Goal: Task Accomplishment & Management: Manage account settings

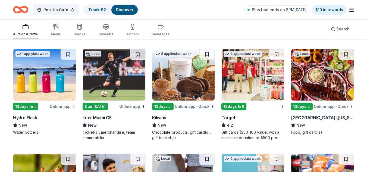
scroll to position [1803, 0]
click at [181, 79] on img at bounding box center [184, 75] width 63 height 52
click at [319, 76] on img at bounding box center [322, 75] width 63 height 52
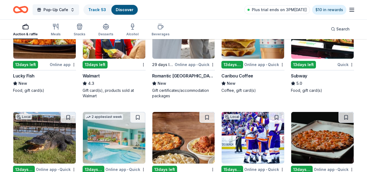
scroll to position [2019, 0]
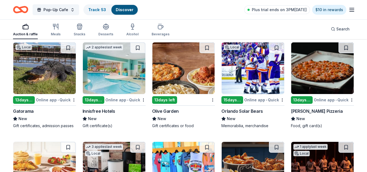
click at [167, 70] on img at bounding box center [184, 68] width 63 height 52
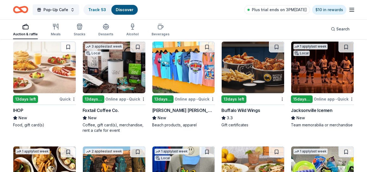
click at [250, 72] on img at bounding box center [253, 68] width 63 height 52
click at [174, 79] on img at bounding box center [184, 68] width 63 height 52
click at [116, 74] on img at bounding box center [114, 68] width 63 height 52
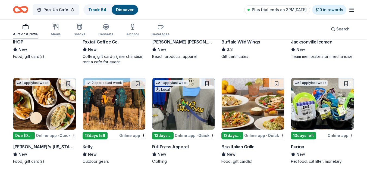
scroll to position [2192, 0]
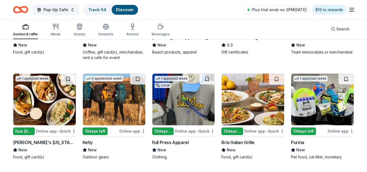
click at [326, 113] on img at bounding box center [322, 100] width 63 height 52
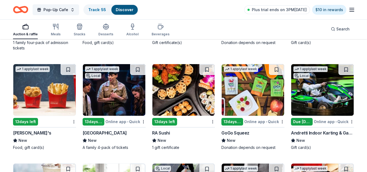
scroll to position [2417, 0]
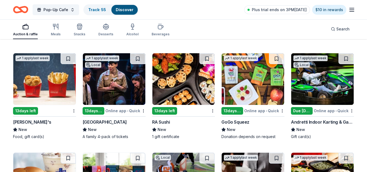
click at [183, 80] on img at bounding box center [184, 79] width 63 height 52
click at [255, 91] on img at bounding box center [253, 79] width 63 height 52
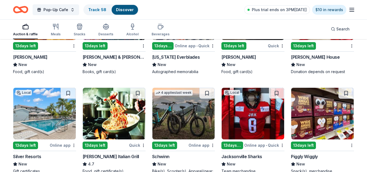
scroll to position [2603, 0]
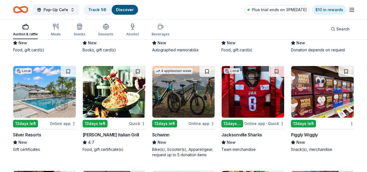
drag, startPoint x: 186, startPoint y: 101, endPoint x: 206, endPoint y: 11, distance: 92.0
click at [206, 11] on div "Pop-Up Cafe Track · 58 Discover Plus trial ends on 3PM, 10/1 $10 in rewards" at bounding box center [183, 9] width 341 height 13
click at [167, 101] on img at bounding box center [184, 92] width 63 height 52
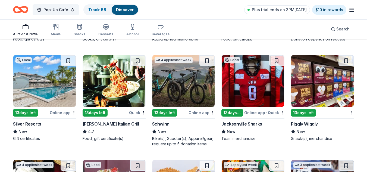
click at [106, 76] on img at bounding box center [114, 81] width 63 height 52
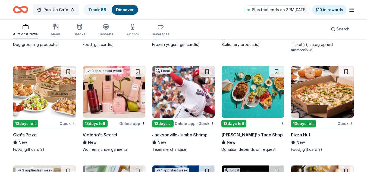
scroll to position [2824, 0]
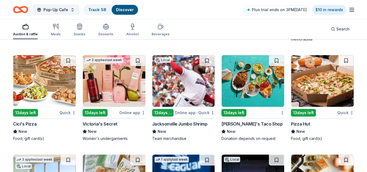
click at [328, 86] on img at bounding box center [322, 81] width 63 height 52
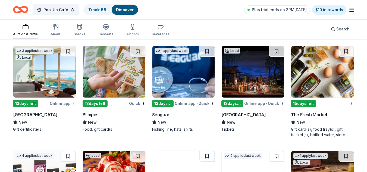
scroll to position [2943, 0]
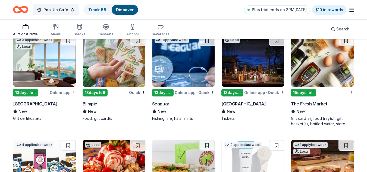
click at [336, 59] on img at bounding box center [322, 61] width 63 height 52
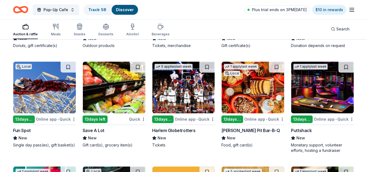
scroll to position [3237, 0]
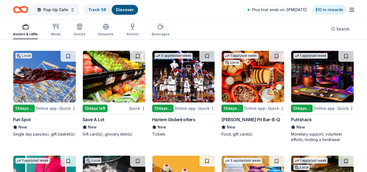
click at [234, 96] on img at bounding box center [253, 77] width 63 height 52
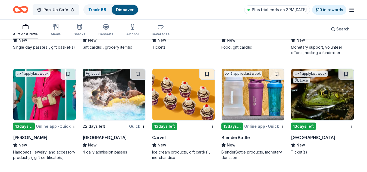
scroll to position [3335, 0]
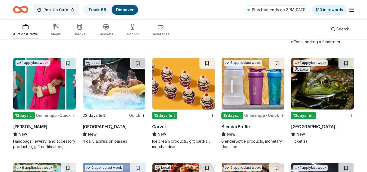
click at [46, 94] on img at bounding box center [44, 84] width 63 height 52
click at [177, 99] on img at bounding box center [184, 84] width 63 height 52
click at [247, 79] on img at bounding box center [253, 84] width 63 height 52
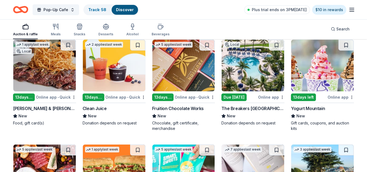
scroll to position [3574, 0]
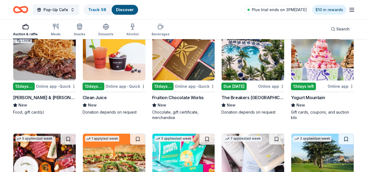
click at [193, 61] on img at bounding box center [184, 55] width 63 height 52
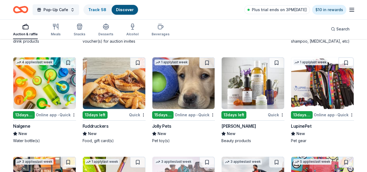
scroll to position [3871, 0]
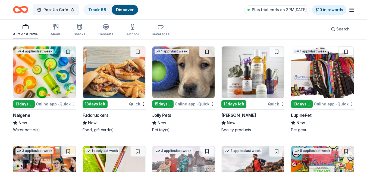
click at [52, 85] on img at bounding box center [44, 72] width 63 height 52
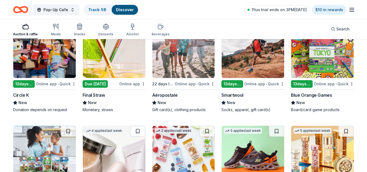
scroll to position [4001, 0]
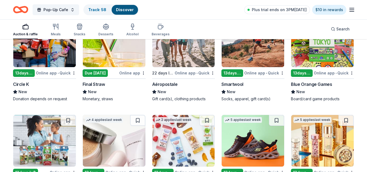
click at [319, 58] on img at bounding box center [322, 41] width 63 height 52
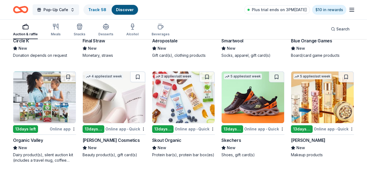
scroll to position [4056, 0]
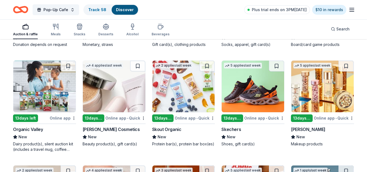
click at [260, 97] on img at bounding box center [253, 87] width 63 height 52
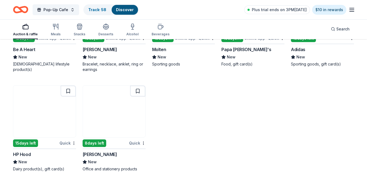
scroll to position [4251, 0]
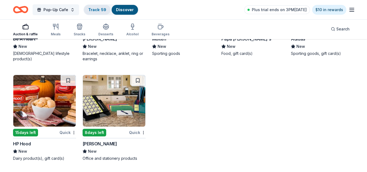
click at [97, 11] on link "Track · 59" at bounding box center [97, 9] width 18 height 5
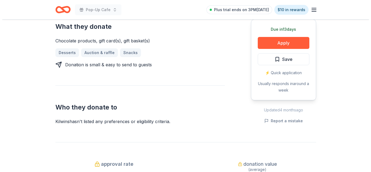
scroll to position [200, 0]
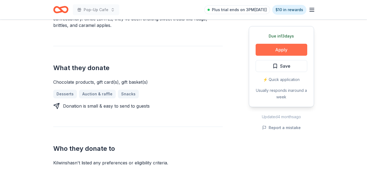
click at [293, 54] on button "Apply" at bounding box center [282, 50] width 52 height 12
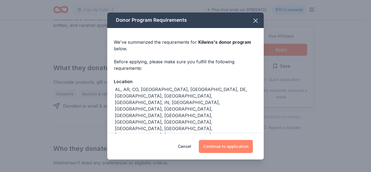
click at [226, 148] on button "Continue to application" at bounding box center [226, 146] width 54 height 13
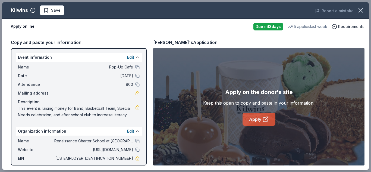
click at [266, 118] on icon at bounding box center [266, 119] width 7 height 7
click at [49, 10] on span "Save" at bounding box center [51, 10] width 17 height 7
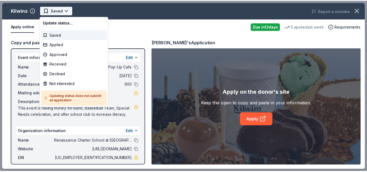
scroll to position [0, 0]
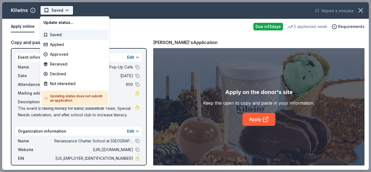
click at [68, 11] on html "Pop-Up Cafe Saved Apply Due in 13 days Share Kilwins New • 1 reviews 5 applies …" at bounding box center [185, 86] width 371 height 172
click at [69, 44] on div "Applied" at bounding box center [74, 45] width 67 height 10
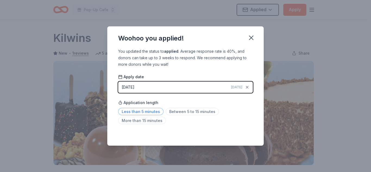
click at [143, 109] on span "Less than 5 minutes" at bounding box center [140, 111] width 45 height 7
click at [252, 39] on icon "button" at bounding box center [252, 38] width 8 height 8
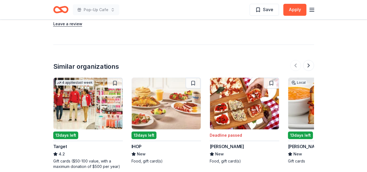
scroll to position [480, 0]
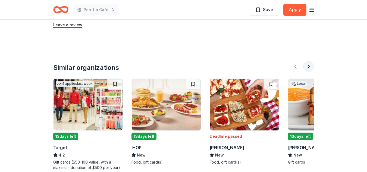
click at [309, 61] on button at bounding box center [308, 66] width 11 height 11
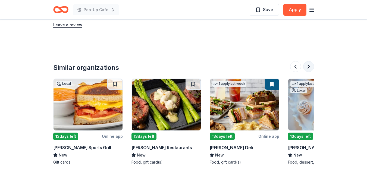
click at [309, 61] on button at bounding box center [308, 66] width 11 height 11
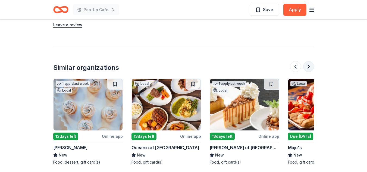
click at [309, 61] on button at bounding box center [308, 66] width 11 height 11
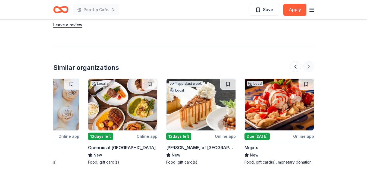
click at [309, 61] on div at bounding box center [302, 66] width 24 height 11
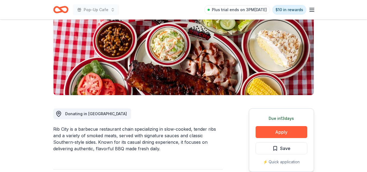
scroll to position [75, 0]
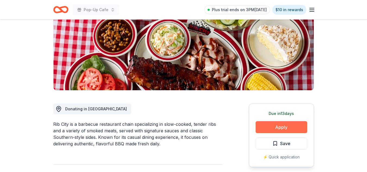
click at [277, 129] on button "Apply" at bounding box center [282, 127] width 52 height 12
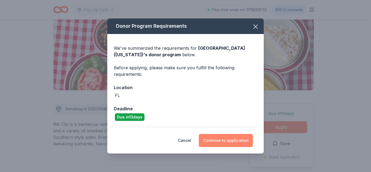
click at [222, 139] on button "Continue to application" at bounding box center [226, 140] width 54 height 13
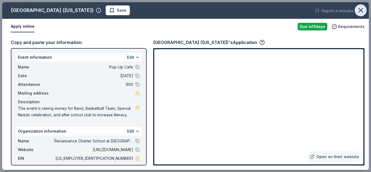
click at [363, 14] on button "button" at bounding box center [361, 10] width 12 height 12
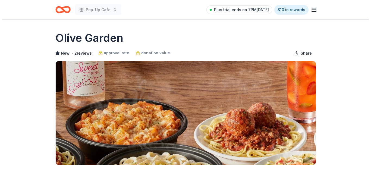
scroll to position [150, 0]
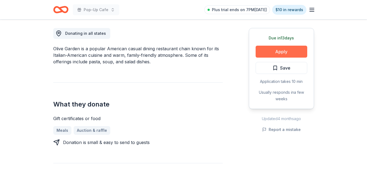
click at [282, 55] on button "Apply" at bounding box center [282, 52] width 52 height 12
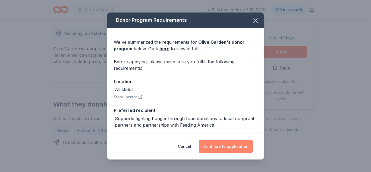
click at [228, 149] on button "Continue to application" at bounding box center [226, 146] width 54 height 13
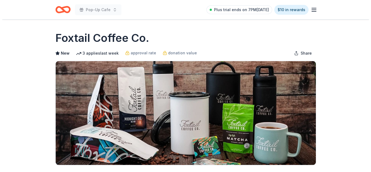
scroll to position [150, 0]
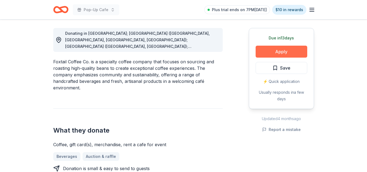
click at [290, 57] on button "Apply" at bounding box center [282, 52] width 52 height 12
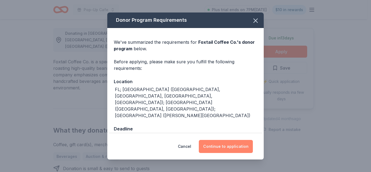
click at [236, 147] on button "Continue to application" at bounding box center [226, 146] width 54 height 13
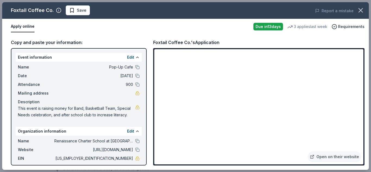
drag, startPoint x: 365, startPoint y: 95, endPoint x: 365, endPoint y: 108, distance: 12.5
click at [365, 108] on div "Copy and paste your information: Event information Edit Name Pop-Up Cafe Date 1…" at bounding box center [185, 102] width 367 height 135
click at [80, 12] on span "Save" at bounding box center [82, 10] width 10 height 7
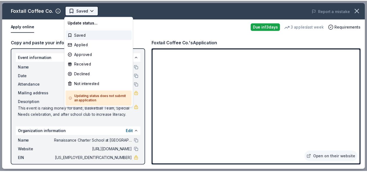
scroll to position [0, 0]
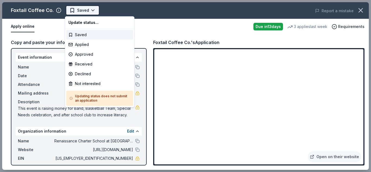
click at [94, 11] on body "Pop-Up Cafe Saved Apply Due in 13 days Share Foxtail Coffee Co. New 3 applies l…" at bounding box center [183, 86] width 367 height 172
click at [89, 45] on div "Applied" at bounding box center [99, 45] width 67 height 10
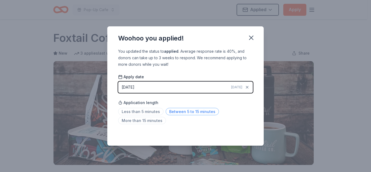
click at [177, 115] on span "Between 5 to 15 minutes" at bounding box center [192, 111] width 53 height 7
click at [254, 37] on icon "button" at bounding box center [252, 38] width 8 height 8
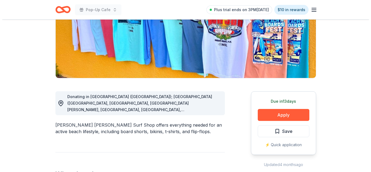
scroll to position [127, 0]
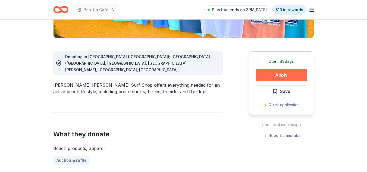
click at [275, 77] on button "Apply" at bounding box center [282, 75] width 52 height 12
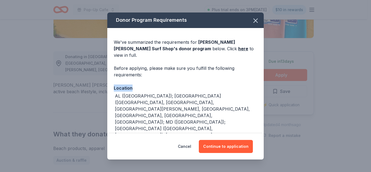
drag, startPoint x: 259, startPoint y: 71, endPoint x: 259, endPoint y: 80, distance: 8.7
click at [259, 80] on div "We've summarized the requirements for [PERSON_NAME] [PERSON_NAME] Surf Shop 's …" at bounding box center [185, 132] width 157 height 208
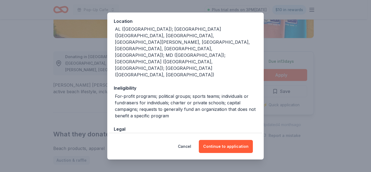
scroll to position [70, 0]
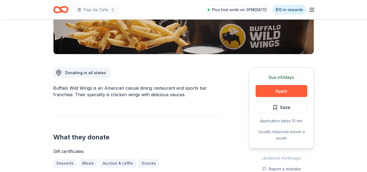
scroll to position [95, 0]
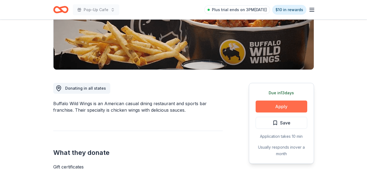
click at [294, 107] on button "Apply" at bounding box center [282, 107] width 52 height 12
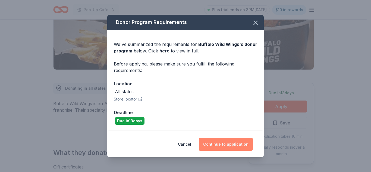
click at [229, 138] on button "Continue to application" at bounding box center [226, 144] width 54 height 13
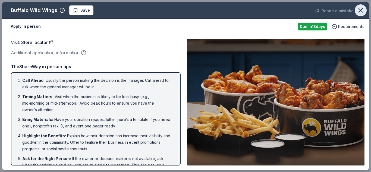
click at [360, 9] on icon "button" at bounding box center [361, 10] width 4 height 4
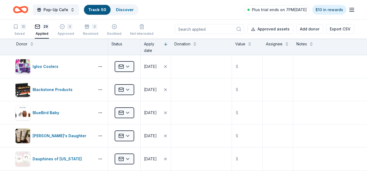
scroll to position [0, 0]
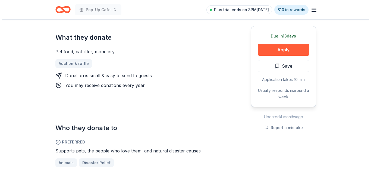
scroll to position [216, 0]
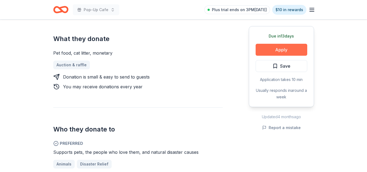
click at [278, 49] on button "Apply" at bounding box center [282, 50] width 52 height 12
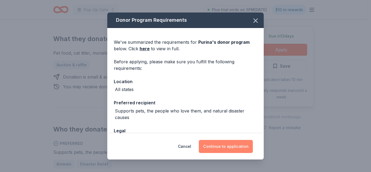
click at [228, 144] on button "Continue to application" at bounding box center [226, 146] width 54 height 13
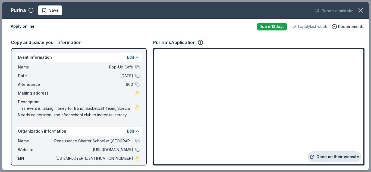
click at [331, 157] on link "Open on their website" at bounding box center [335, 156] width 54 height 11
click at [46, 8] on span "Save" at bounding box center [50, 10] width 17 height 7
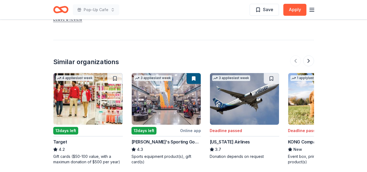
scroll to position [627, 0]
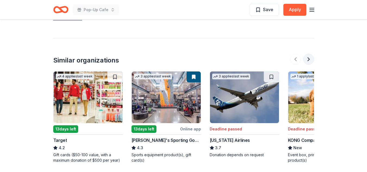
click at [312, 60] on button at bounding box center [308, 59] width 11 height 11
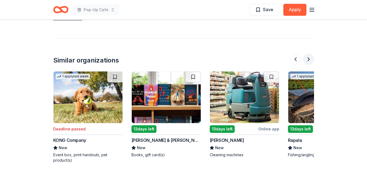
click at [312, 60] on button at bounding box center [308, 59] width 11 height 11
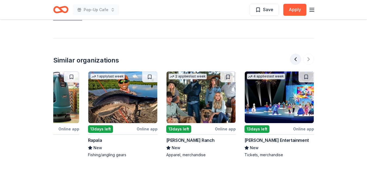
click at [297, 61] on button at bounding box center [295, 59] width 11 height 11
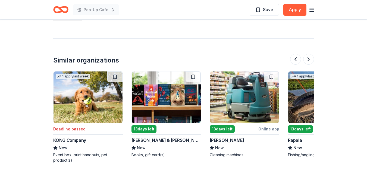
click at [88, 98] on img at bounding box center [88, 97] width 69 height 52
click at [251, 122] on img at bounding box center [244, 97] width 69 height 52
click at [308, 57] on button at bounding box center [308, 59] width 11 height 11
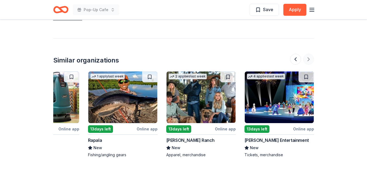
click at [308, 57] on div at bounding box center [302, 59] width 24 height 11
click at [124, 102] on img at bounding box center [122, 97] width 69 height 52
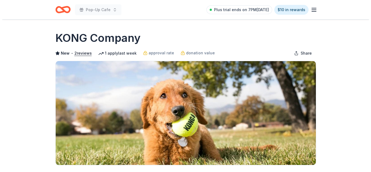
scroll to position [150, 0]
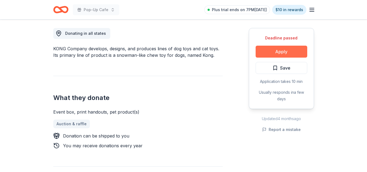
click at [280, 50] on button "Apply" at bounding box center [282, 52] width 52 height 12
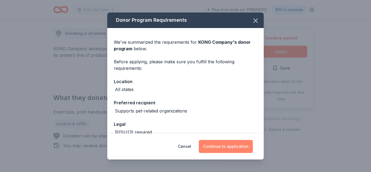
click at [236, 151] on button "Continue to application" at bounding box center [226, 146] width 54 height 13
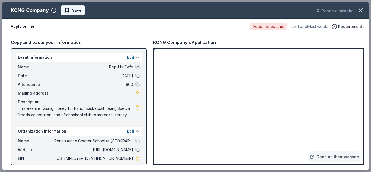
click at [72, 10] on span "Save" at bounding box center [77, 10] width 10 height 7
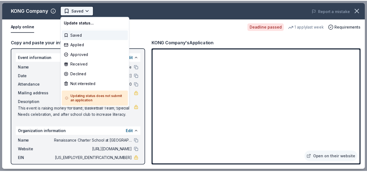
scroll to position [0, 0]
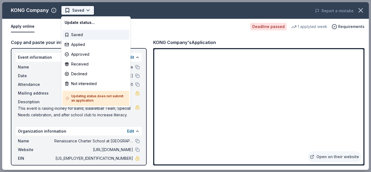
click at [90, 10] on body "Pop-Up Cafe Saved Apply Deadline passed Share KONG Company New • 2 reviews 1 ap…" at bounding box center [183, 86] width 367 height 172
click at [88, 43] on div "Applied" at bounding box center [96, 45] width 67 height 10
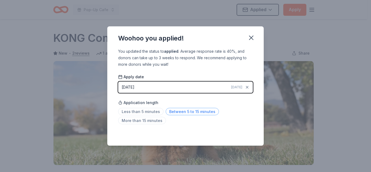
click at [183, 113] on span "Between 5 to 15 minutes" at bounding box center [192, 111] width 53 height 7
click at [252, 36] on icon "button" at bounding box center [252, 38] width 8 height 8
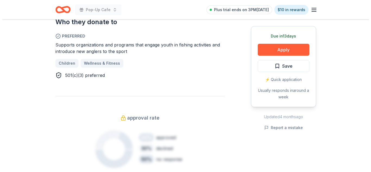
scroll to position [305, 0]
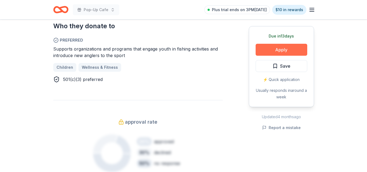
click at [281, 54] on button "Apply" at bounding box center [282, 50] width 52 height 12
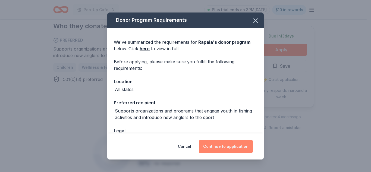
click at [232, 146] on button "Continue to application" at bounding box center [226, 146] width 54 height 13
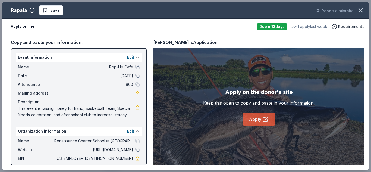
click at [262, 116] on link "Apply" at bounding box center [259, 119] width 33 height 13
click at [57, 7] on span "Save" at bounding box center [55, 10] width 10 height 7
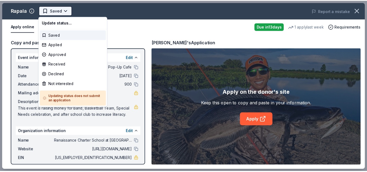
scroll to position [0, 0]
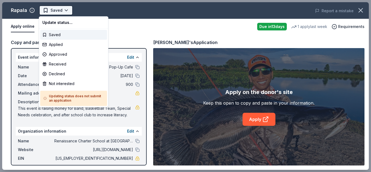
click at [67, 10] on html "Pop-Up Cafe Saved Apply Due [DATE] Share Rapala New 1 apply last week approval …" at bounding box center [185, 86] width 371 height 172
click at [63, 45] on div "Applied" at bounding box center [73, 45] width 67 height 10
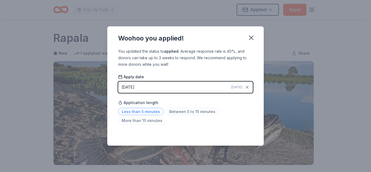
click at [146, 110] on span "Less than 5 minutes" at bounding box center [140, 111] width 45 height 7
click at [252, 39] on icon "button" at bounding box center [252, 38] width 8 height 8
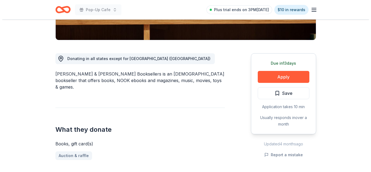
scroll to position [138, 0]
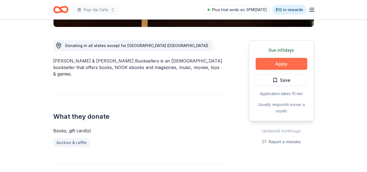
click at [278, 63] on button "Apply" at bounding box center [282, 64] width 52 height 12
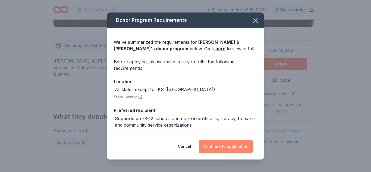
click at [228, 143] on button "Continue to application" at bounding box center [226, 146] width 54 height 13
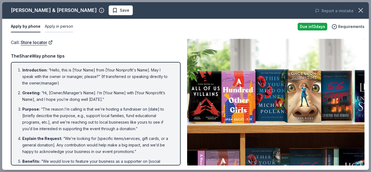
click at [70, 27] on button "Apply in person" at bounding box center [59, 26] width 28 height 11
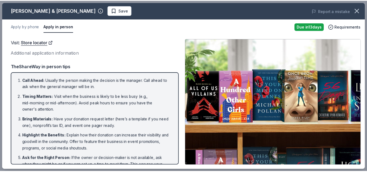
scroll to position [37, 0]
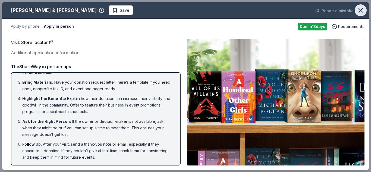
click at [364, 15] on button "button" at bounding box center [361, 10] width 12 height 12
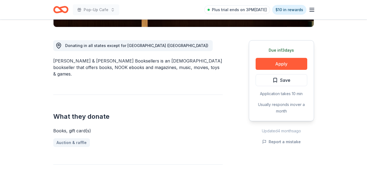
scroll to position [0, 0]
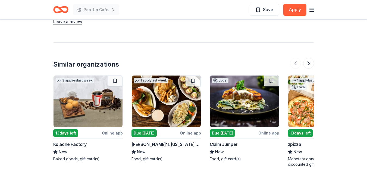
scroll to position [543, 0]
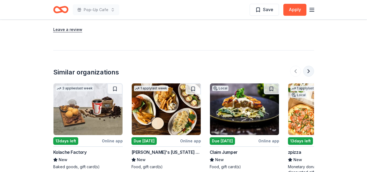
click at [307, 70] on button at bounding box center [308, 71] width 11 height 11
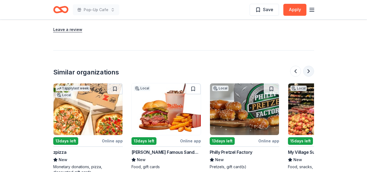
click at [307, 70] on button at bounding box center [308, 71] width 11 height 11
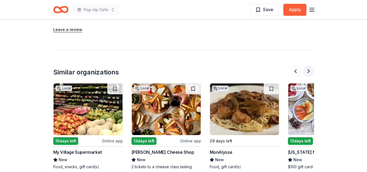
click at [307, 70] on button at bounding box center [308, 71] width 11 height 11
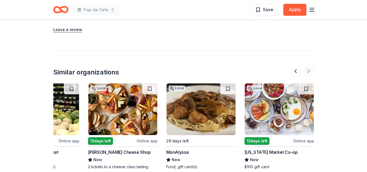
click at [307, 70] on div at bounding box center [302, 71] width 24 height 11
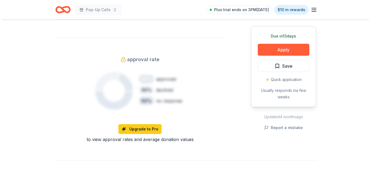
scroll to position [352, 0]
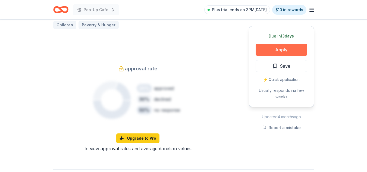
click at [285, 47] on button "Apply" at bounding box center [282, 50] width 52 height 12
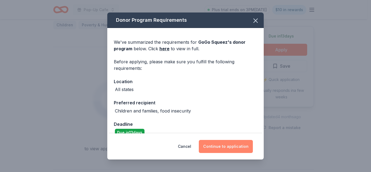
click at [238, 152] on button "Continue to application" at bounding box center [226, 146] width 54 height 13
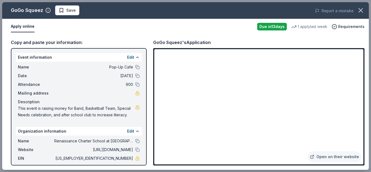
click at [69, 5] on div "GoGo Squeez Save Report a mistake" at bounding box center [185, 10] width 367 height 17
click at [62, 9] on span "Save" at bounding box center [67, 10] width 17 height 7
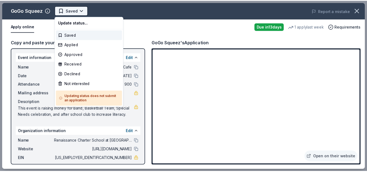
scroll to position [0, 0]
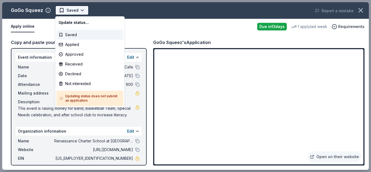
click at [79, 9] on body "Pop-Up Cafe Saved Apply Due in 13 days Share GoGo Squeez New 1 apply last week …" at bounding box center [183, 86] width 367 height 172
click at [85, 44] on div "Applied" at bounding box center [90, 45] width 67 height 10
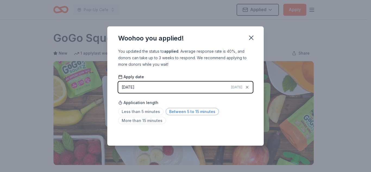
click at [179, 112] on span "Between 5 to 15 minutes" at bounding box center [192, 111] width 53 height 7
click at [248, 41] on icon "button" at bounding box center [252, 38] width 8 height 8
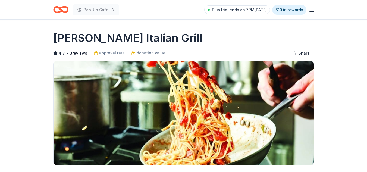
scroll to position [150, 0]
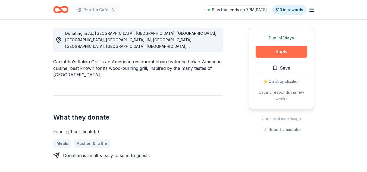
click at [282, 56] on button "Apply" at bounding box center [282, 52] width 52 height 12
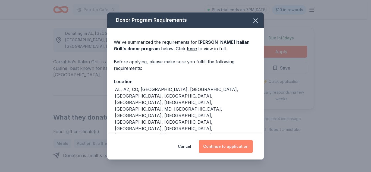
click at [228, 146] on button "Continue to application" at bounding box center [226, 146] width 54 height 13
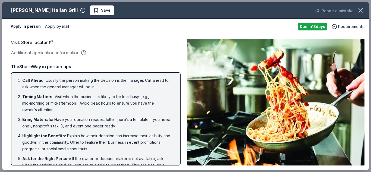
click at [62, 26] on button "Apply by mail" at bounding box center [57, 26] width 24 height 11
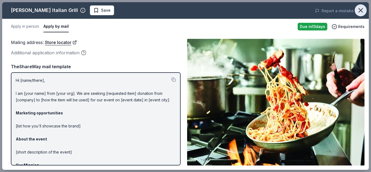
click at [362, 15] on button "button" at bounding box center [361, 10] width 12 height 12
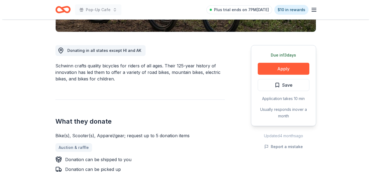
scroll to position [148, 0]
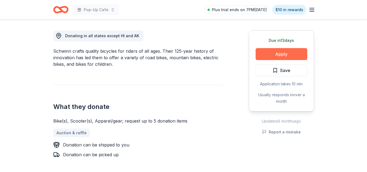
click at [283, 51] on button "Apply" at bounding box center [282, 54] width 52 height 12
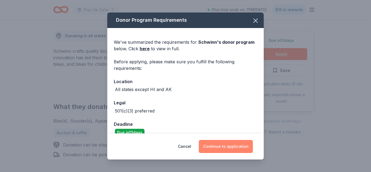
click at [237, 149] on button "Continue to application" at bounding box center [226, 146] width 54 height 13
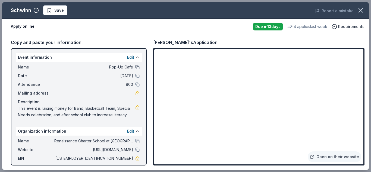
click at [135, 66] on button at bounding box center [137, 67] width 4 height 4
click at [51, 6] on button "Save" at bounding box center [55, 10] width 24 height 10
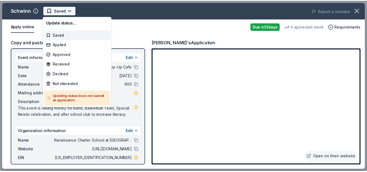
scroll to position [0, 0]
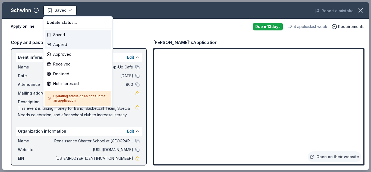
click at [67, 42] on div "Applied" at bounding box center [78, 45] width 67 height 10
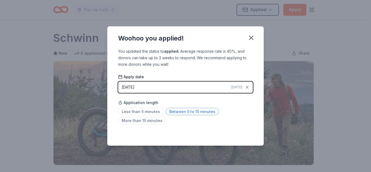
click at [191, 113] on span "Between 5 to 15 minutes" at bounding box center [192, 111] width 53 height 7
click at [250, 38] on icon "button" at bounding box center [252, 38] width 8 height 8
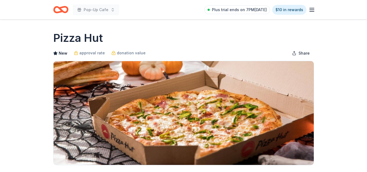
scroll to position [150, 0]
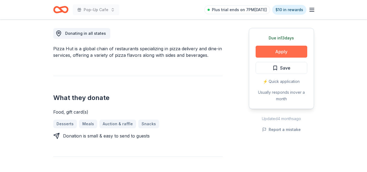
click at [279, 49] on button "Apply" at bounding box center [282, 52] width 52 height 12
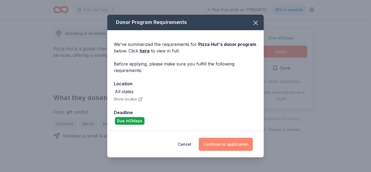
click at [223, 148] on button "Continue to application" at bounding box center [226, 144] width 54 height 13
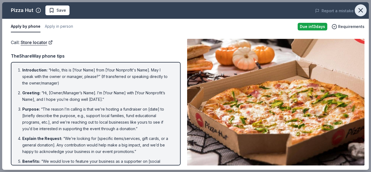
click at [361, 11] on icon "button" at bounding box center [361, 10] width 4 height 4
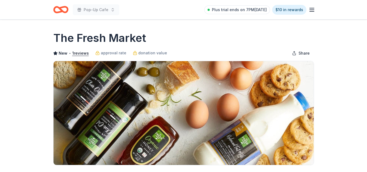
scroll to position [150, 0]
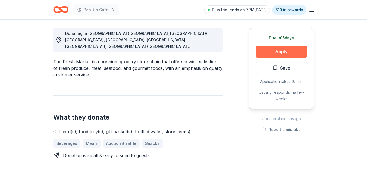
click at [291, 51] on button "Apply" at bounding box center [282, 52] width 52 height 12
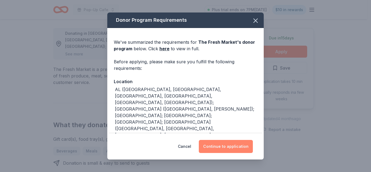
click at [226, 148] on button "Continue to application" at bounding box center [226, 146] width 54 height 13
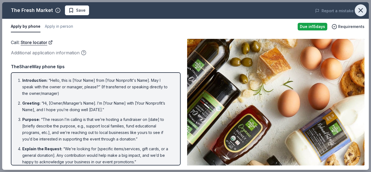
click at [362, 8] on icon "button" at bounding box center [361, 11] width 8 height 8
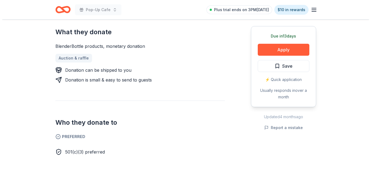
scroll to position [201, 0]
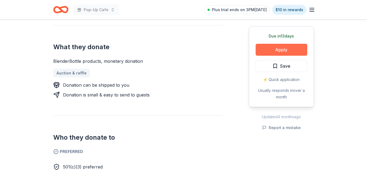
click at [294, 54] on button "Apply" at bounding box center [282, 50] width 52 height 12
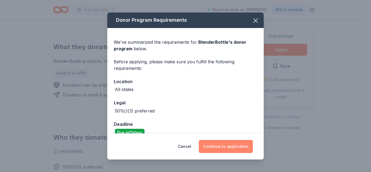
click at [224, 151] on button "Continue to application" at bounding box center [226, 146] width 54 height 13
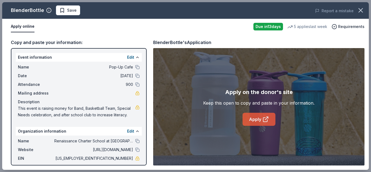
click at [258, 119] on link "Apply" at bounding box center [259, 119] width 33 height 13
click at [67, 13] on span "Save" at bounding box center [72, 10] width 10 height 7
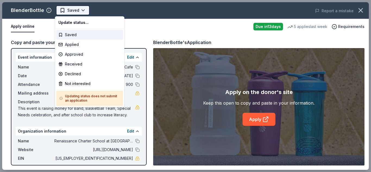
click at [77, 13] on body "Pop-Up Cafe Saved Apply Due [DATE] Share BlenderBottle New • 1 reviews 5 applie…" at bounding box center [183, 86] width 367 height 172
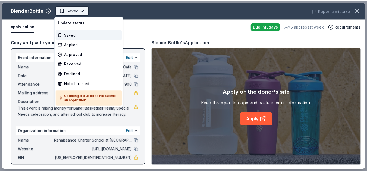
scroll to position [0, 0]
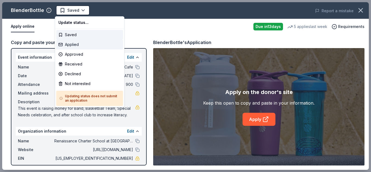
click at [85, 44] on div "Applied" at bounding box center [89, 45] width 67 height 10
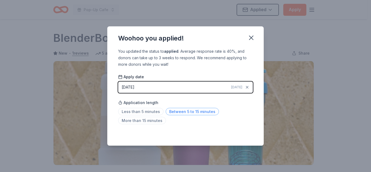
click at [185, 110] on span "Between 5 to 15 minutes" at bounding box center [192, 111] width 53 height 7
click at [251, 42] on button "button" at bounding box center [251, 38] width 12 height 12
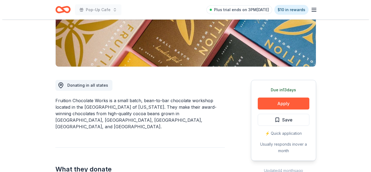
scroll to position [97, 0]
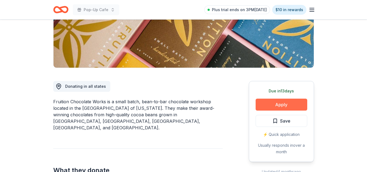
click at [286, 104] on button "Apply" at bounding box center [282, 105] width 52 height 12
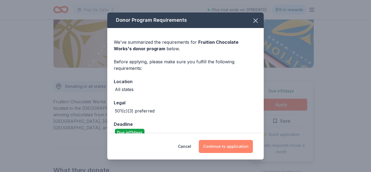
click at [226, 145] on button "Continue to application" at bounding box center [226, 146] width 54 height 13
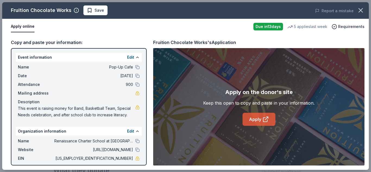
click at [249, 121] on link "Apply" at bounding box center [259, 119] width 33 height 13
click at [103, 11] on button "Save" at bounding box center [95, 10] width 24 height 10
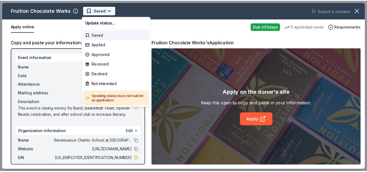
scroll to position [0, 0]
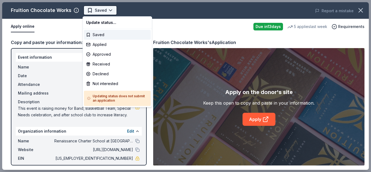
click at [111, 8] on body "Pop-Up Cafe Saved Apply Due in 13 days Share Fruition Chocolate Works New 5 app…" at bounding box center [183, 86] width 367 height 172
click at [107, 45] on div "Applied" at bounding box center [117, 45] width 67 height 10
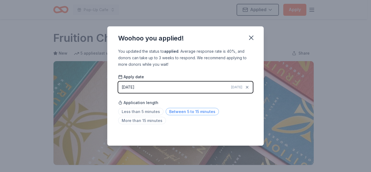
click at [201, 113] on span "Between 5 to 15 minutes" at bounding box center [192, 111] width 53 height 7
click at [252, 41] on icon "button" at bounding box center [252, 38] width 8 height 8
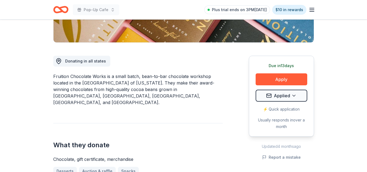
scroll to position [126, 0]
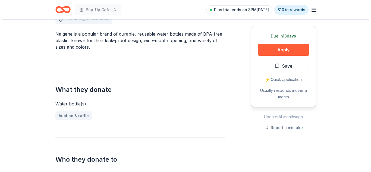
scroll to position [170, 0]
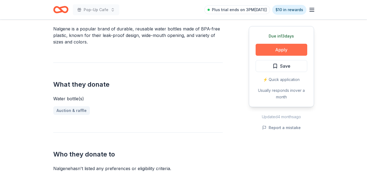
click at [271, 46] on button "Apply" at bounding box center [282, 50] width 52 height 12
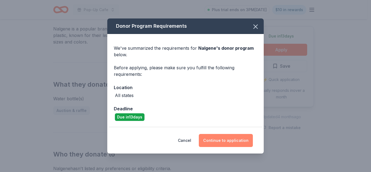
click at [224, 136] on button "Continue to application" at bounding box center [226, 140] width 54 height 13
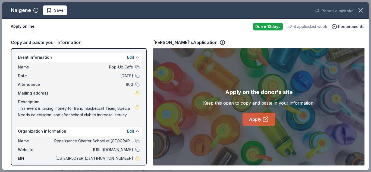
click at [257, 119] on link "Apply" at bounding box center [259, 119] width 33 height 13
click at [61, 8] on span "Save" at bounding box center [59, 10] width 10 height 7
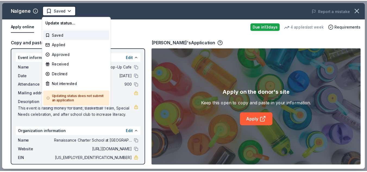
scroll to position [0, 0]
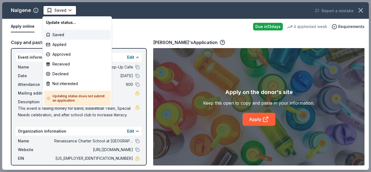
click at [64, 11] on html "Pop-Up Cafe Saved Apply Due in 13 days Share Nalgene New 4 applies last week ap…" at bounding box center [185, 86] width 371 height 172
click at [67, 45] on div "Applied" at bounding box center [77, 45] width 67 height 10
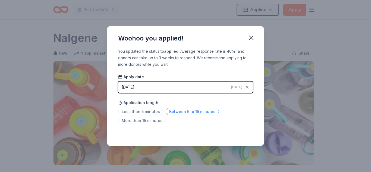
click at [187, 112] on span "Between 5 to 15 minutes" at bounding box center [192, 111] width 53 height 7
click at [251, 41] on icon "button" at bounding box center [252, 38] width 8 height 8
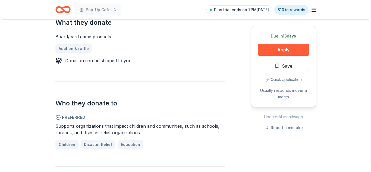
scroll to position [273, 0]
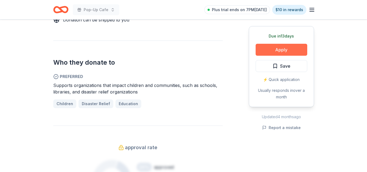
click at [287, 52] on button "Apply" at bounding box center [282, 50] width 52 height 12
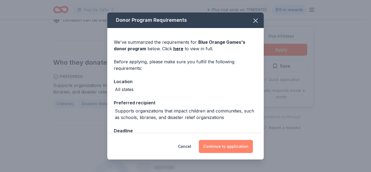
click at [239, 144] on button "Continue to application" at bounding box center [226, 146] width 54 height 13
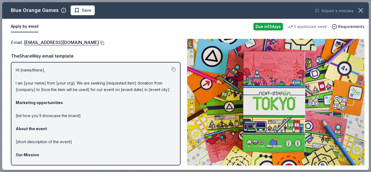
click at [99, 44] on button at bounding box center [101, 43] width 5 height 4
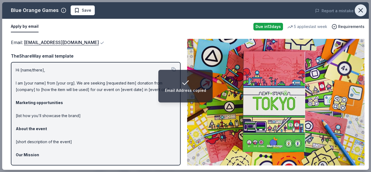
click at [361, 10] on icon "button" at bounding box center [361, 11] width 8 height 8
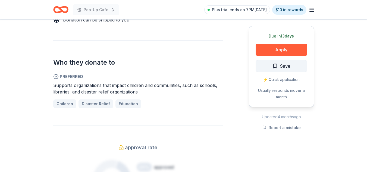
click at [288, 67] on span "Save" at bounding box center [285, 66] width 10 height 7
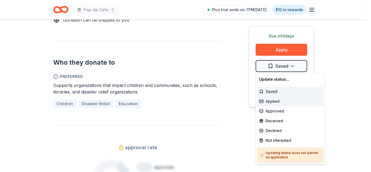
click at [269, 104] on div "Applied" at bounding box center [290, 102] width 67 height 10
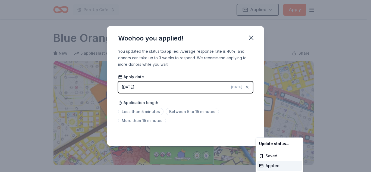
click at [146, 113] on html "Pop-Up Cafe Applied Apply Due [DATE] Share Blue Orange Games New 5 applies last…" at bounding box center [185, 86] width 371 height 172
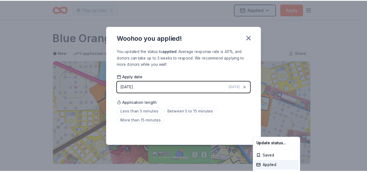
scroll to position [132, 0]
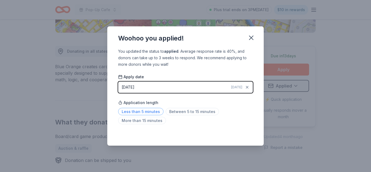
click at [145, 114] on span "Less than 5 minutes" at bounding box center [140, 111] width 45 height 7
click at [250, 39] on icon "button" at bounding box center [252, 38] width 4 height 4
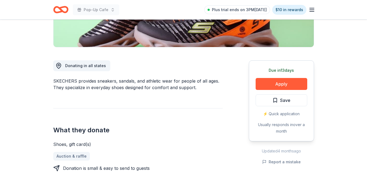
scroll to position [122, 0]
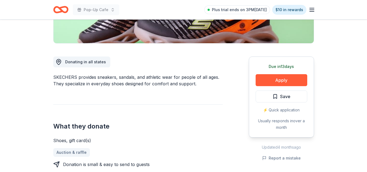
click at [275, 74] on div "Due [DATE] Apply Save ⚡️ Quick application Usually responds in over a month" at bounding box center [281, 97] width 65 height 81
click at [277, 81] on button "Apply" at bounding box center [282, 80] width 52 height 12
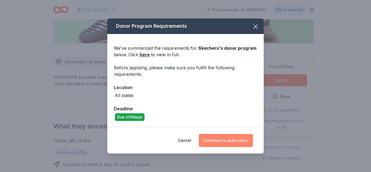
click at [235, 139] on button "Continue to application" at bounding box center [226, 140] width 54 height 13
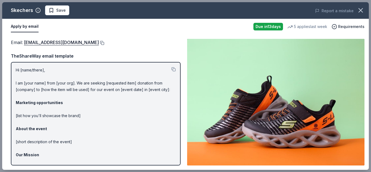
click at [99, 45] on button at bounding box center [101, 43] width 5 height 4
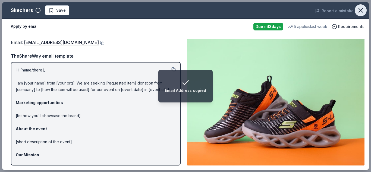
click at [360, 11] on icon "button" at bounding box center [361, 10] width 4 height 4
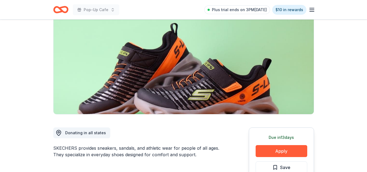
scroll to position [53, 0]
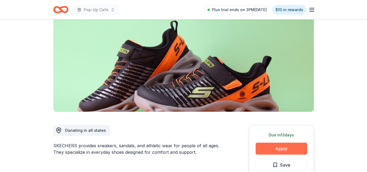
click at [276, 146] on button "Apply" at bounding box center [282, 149] width 52 height 12
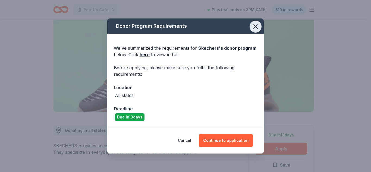
click at [256, 28] on icon "button" at bounding box center [256, 27] width 8 height 8
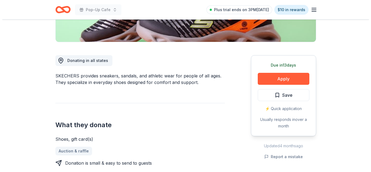
scroll to position [138, 0]
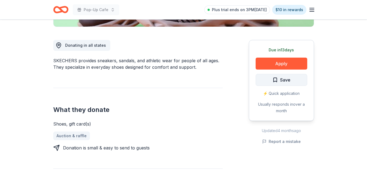
click at [278, 83] on span "Save" at bounding box center [282, 79] width 18 height 7
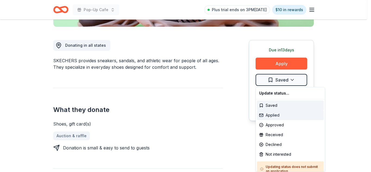
click at [276, 116] on div "Applied" at bounding box center [290, 115] width 67 height 10
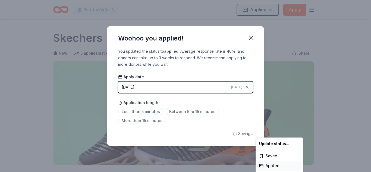
scroll to position [0, 0]
click at [174, 112] on html "Pop-Up Cafe Applied Apply Due in 13 days Share Skechers New 5 applies last week…" at bounding box center [185, 86] width 371 height 172
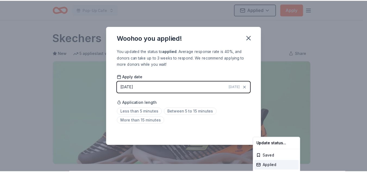
scroll to position [132, 0]
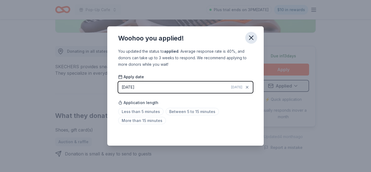
click at [251, 40] on icon "button" at bounding box center [252, 38] width 8 height 8
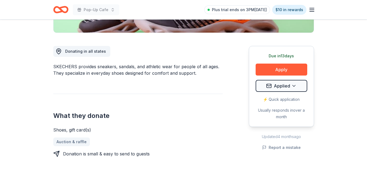
scroll to position [0, 0]
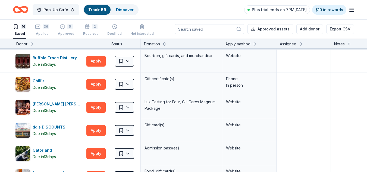
scroll to position [44, 0]
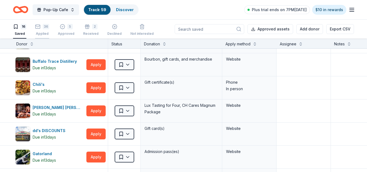
click at [38, 33] on div "Applied" at bounding box center [42, 34] width 14 height 4
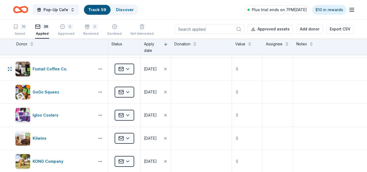
scroll to position [50, 0]
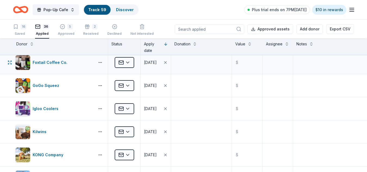
drag, startPoint x: 363, startPoint y: 59, endPoint x: 363, endPoint y: 63, distance: 4.1
click at [363, 63] on div "Foxtail Coffee Co. Applied [DATE] $" at bounding box center [183, 62] width 367 height 23
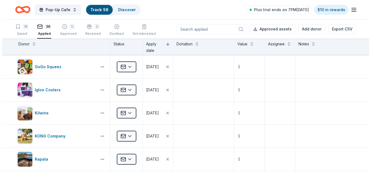
scroll to position [80, 0]
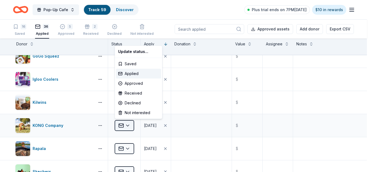
click at [130, 127] on html "Pop-Up Cafe Track · 59 Discover Plus trial ends on 7PM[DATE] $10 in rewards 16 …" at bounding box center [185, 86] width 371 height 172
click at [133, 104] on div "Declined" at bounding box center [138, 103] width 45 height 10
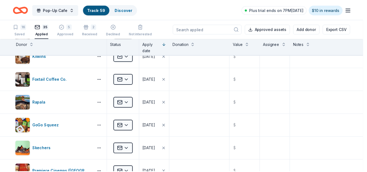
scroll to position [0, 0]
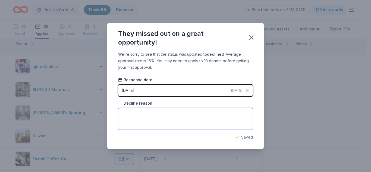
click at [184, 123] on textarea at bounding box center [185, 119] width 135 height 22
type textarea "They are focusing on shelters"
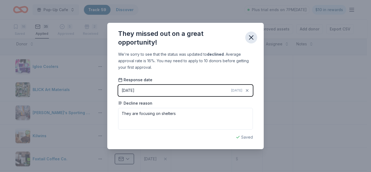
click at [251, 39] on icon "button" at bounding box center [252, 38] width 8 height 8
